Goal: Navigation & Orientation: Find specific page/section

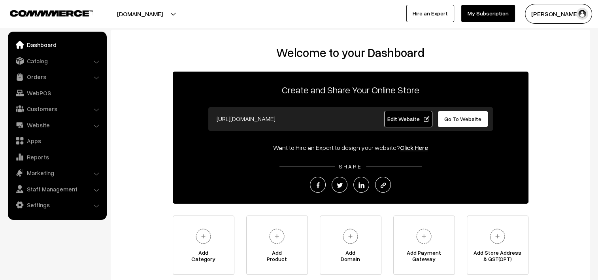
click at [96, 78] on li "Orders Orders" at bounding box center [57, 77] width 95 height 14
click at [44, 76] on link "Orders" at bounding box center [57, 77] width 94 height 14
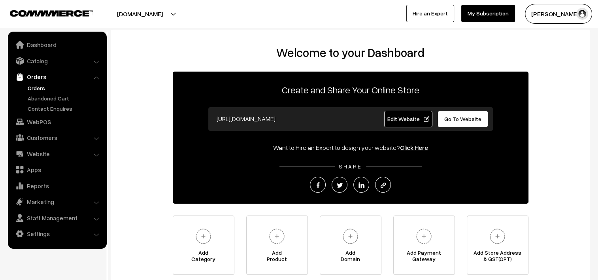
click at [34, 89] on link "Orders" at bounding box center [65, 88] width 78 height 8
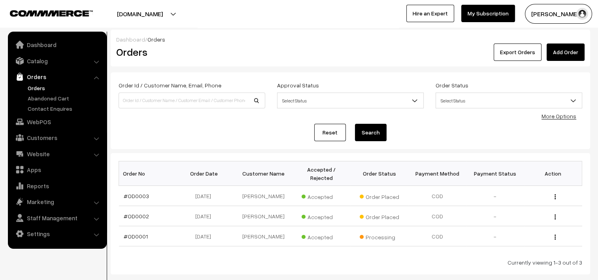
scroll to position [37, 0]
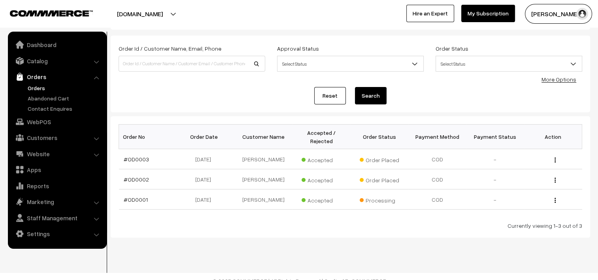
click at [98, 153] on li "Website Website Builder Authors" at bounding box center [57, 154] width 95 height 14
click at [96, 155] on li "Website Website Builder Authors" at bounding box center [57, 154] width 95 height 14
click at [32, 152] on link "Website" at bounding box center [57, 154] width 94 height 14
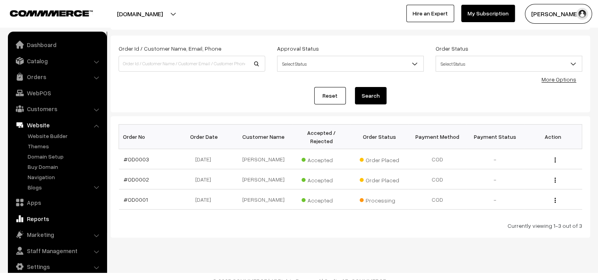
click at [45, 219] on link "Reports" at bounding box center [57, 219] width 94 height 14
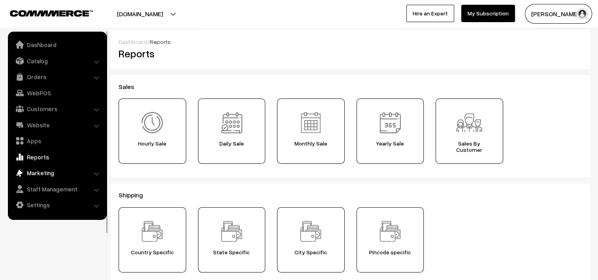
click at [55, 174] on link "Marketing" at bounding box center [57, 173] width 94 height 14
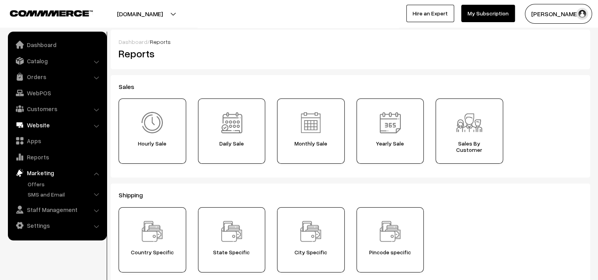
click at [42, 125] on link "Website" at bounding box center [57, 125] width 94 height 14
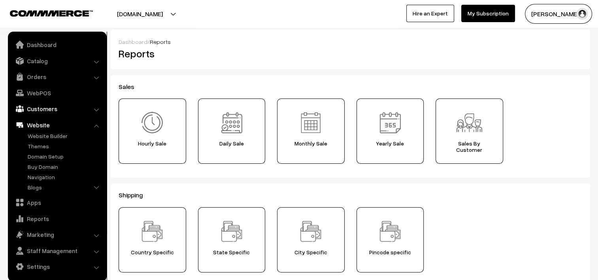
click at [44, 111] on link "Customers" at bounding box center [57, 109] width 94 height 14
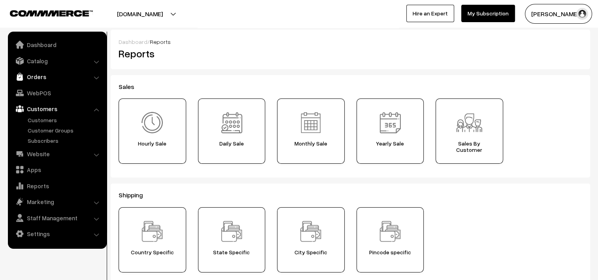
click at [44, 80] on link "Orders" at bounding box center [57, 77] width 94 height 14
click at [51, 65] on link "Catalog" at bounding box center [57, 61] width 94 height 14
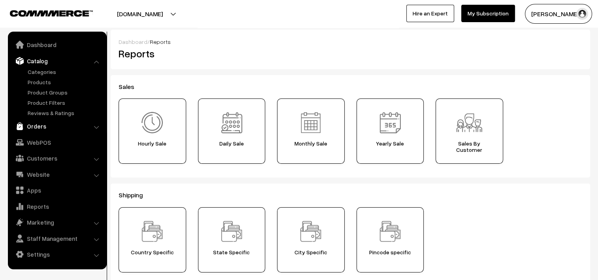
click at [44, 126] on link "Orders" at bounding box center [57, 126] width 94 height 14
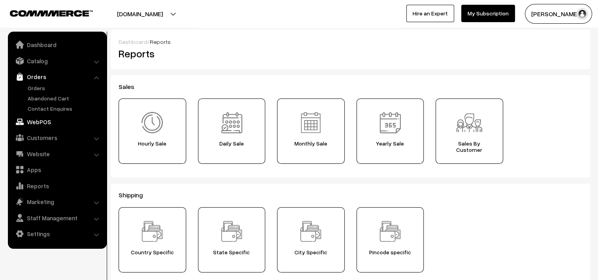
click at [43, 127] on link "WebPOS" at bounding box center [57, 122] width 94 height 14
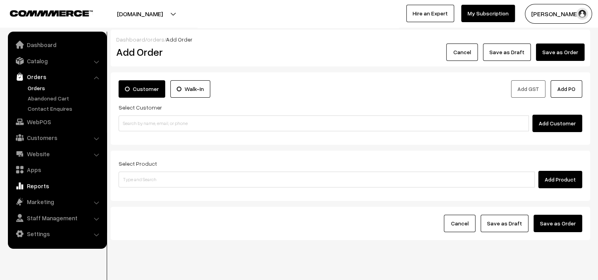
click at [41, 184] on link "Reports" at bounding box center [57, 186] width 94 height 14
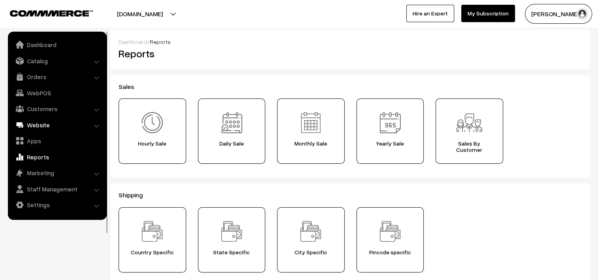
click at [42, 125] on link "Website" at bounding box center [57, 125] width 94 height 14
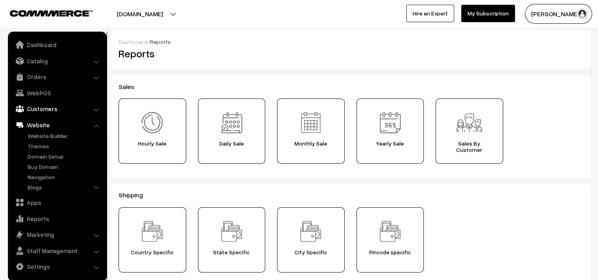
click at [43, 110] on link "Customers" at bounding box center [57, 109] width 94 height 14
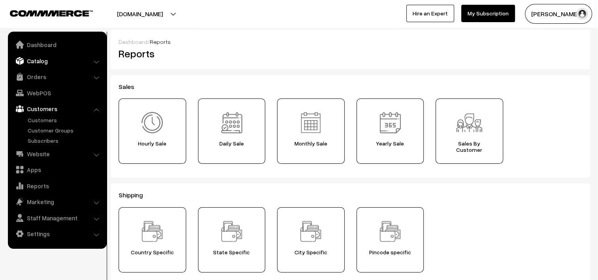
click at [48, 59] on link "Catalog" at bounding box center [57, 61] width 94 height 14
